Goal: Navigation & Orientation: Find specific page/section

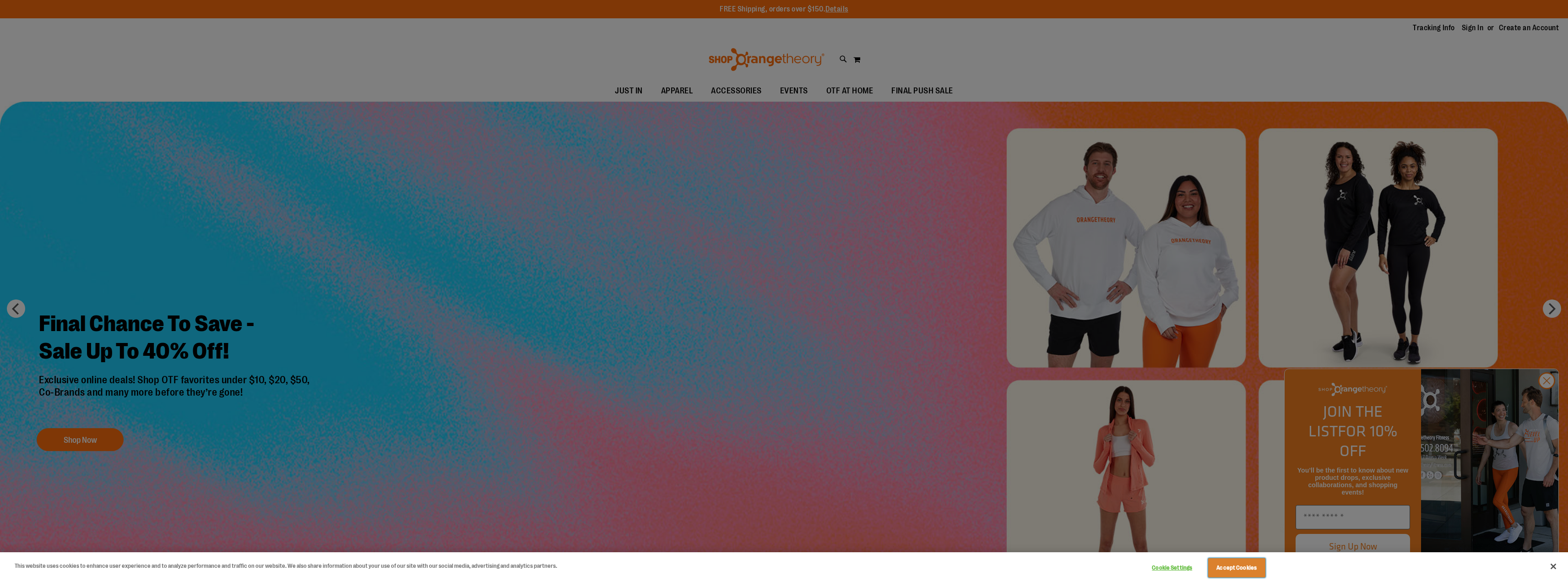
click at [1247, 563] on button "Accept Cookies" at bounding box center [1237, 568] width 57 height 19
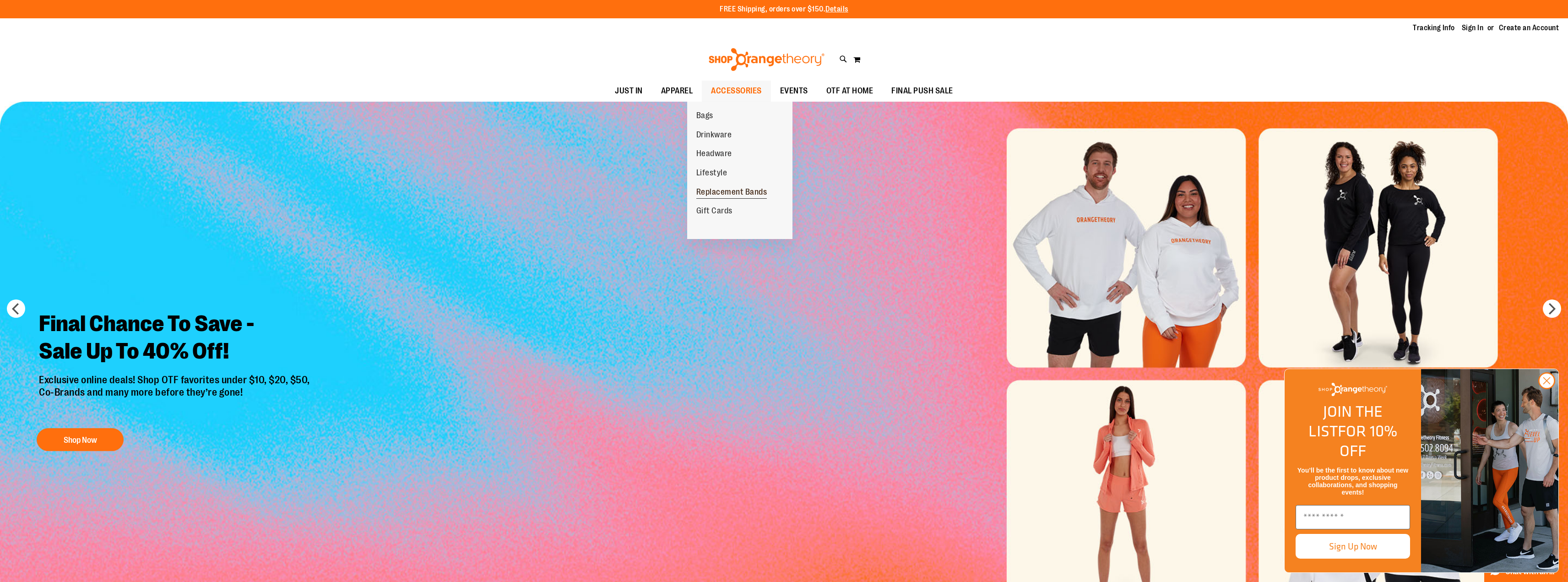
click at [738, 194] on span "Replacement Bands" at bounding box center [732, 193] width 71 height 12
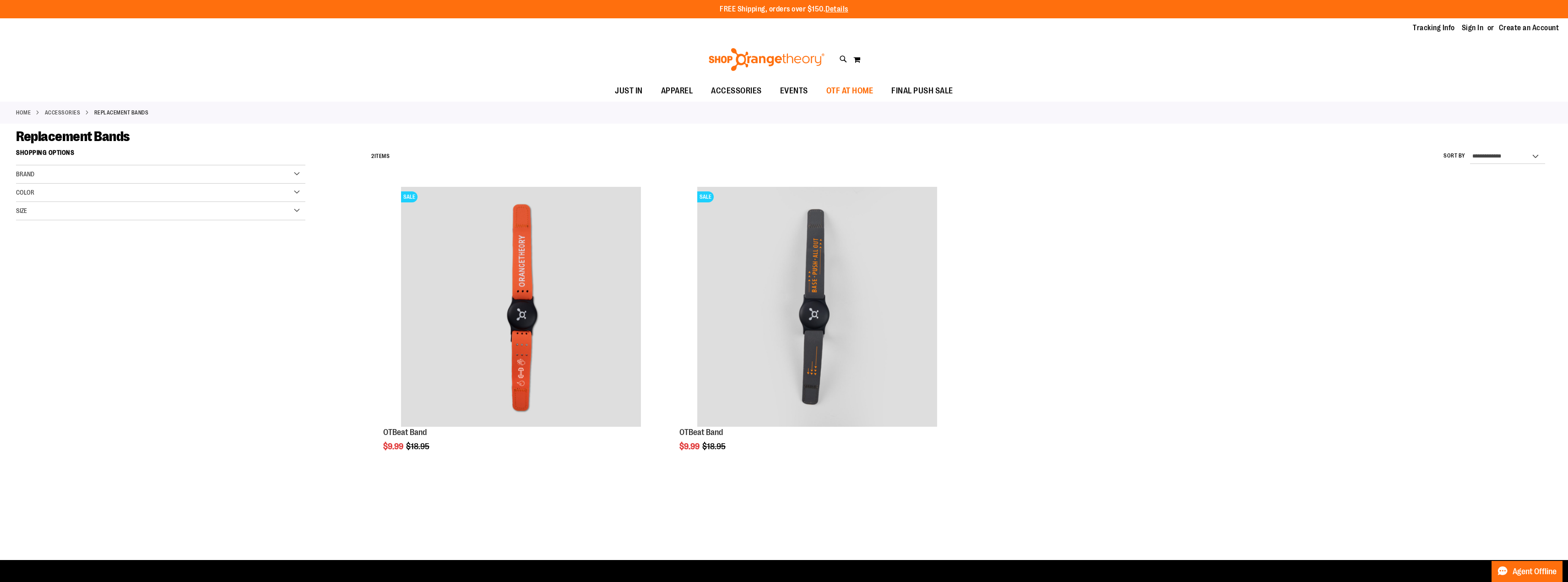
click at [850, 88] on span "OTF AT HOME" at bounding box center [850, 91] width 47 height 21
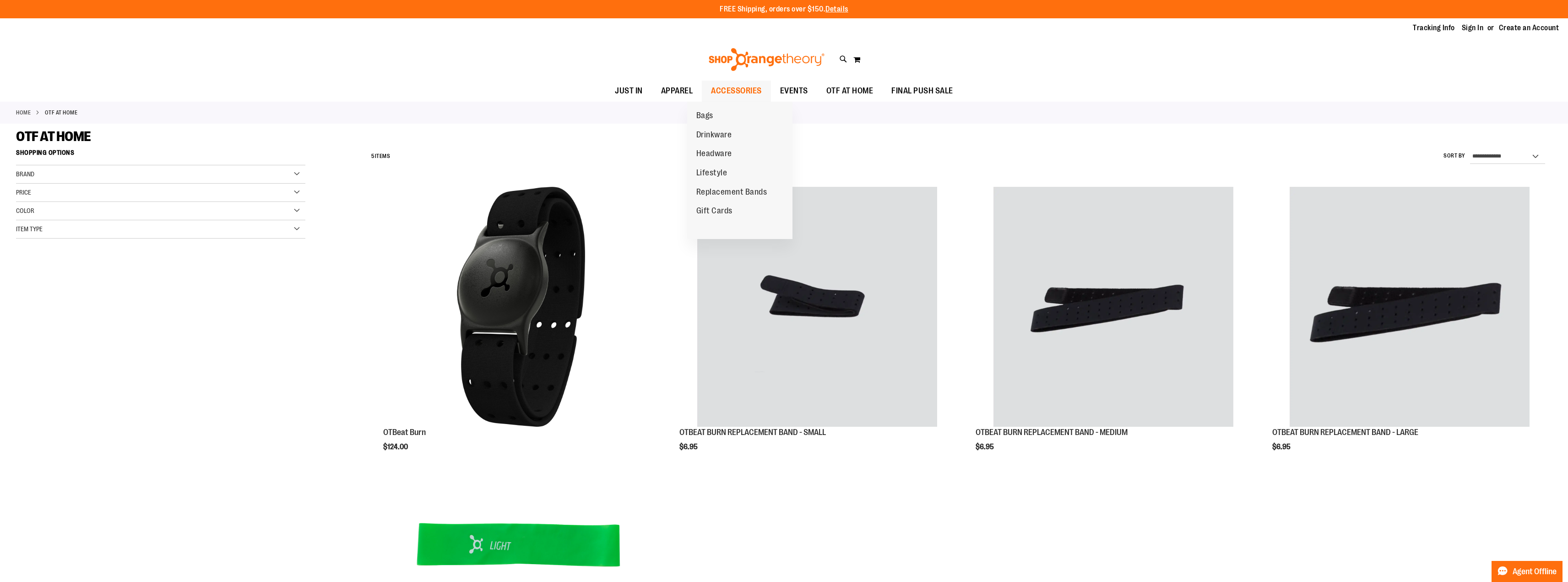
click at [730, 91] on span "ACCESSORIES" at bounding box center [736, 91] width 51 height 21
